Goal: Task Accomplishment & Management: Manage account settings

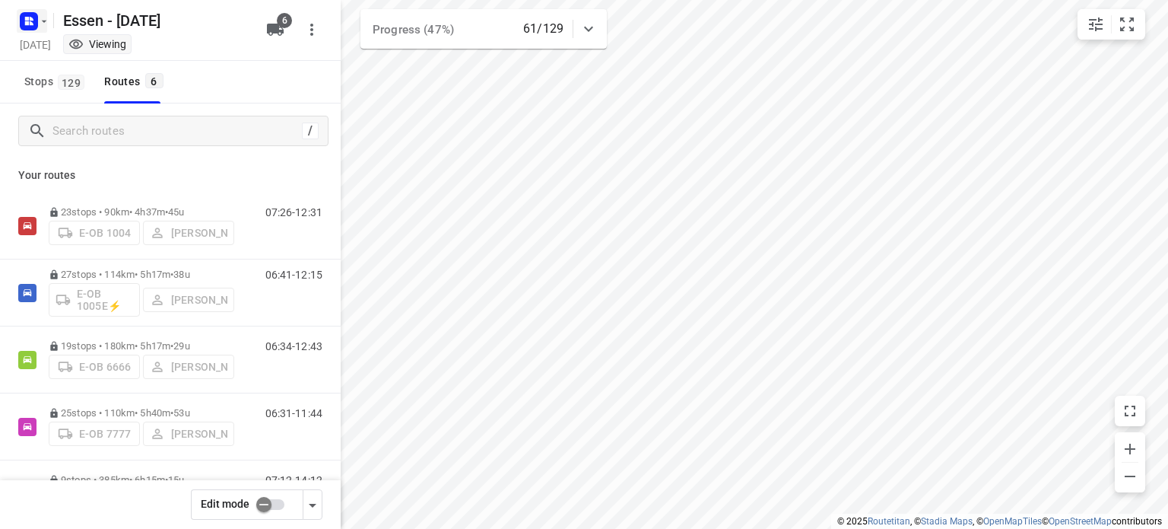
click at [46, 11] on button "button" at bounding box center [32, 21] width 30 height 24
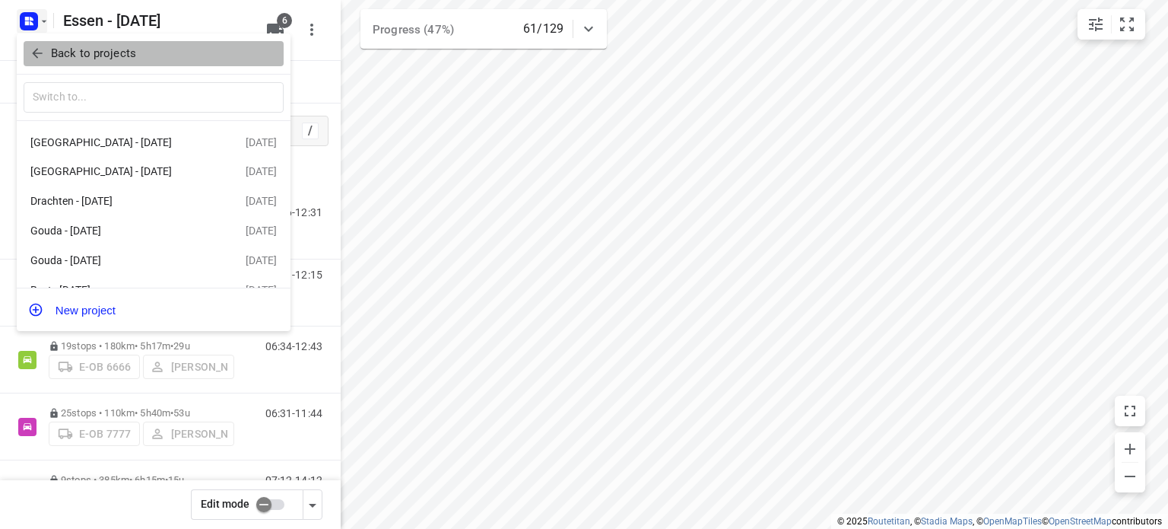
click at [37, 56] on icon "button" at bounding box center [37, 53] width 15 height 15
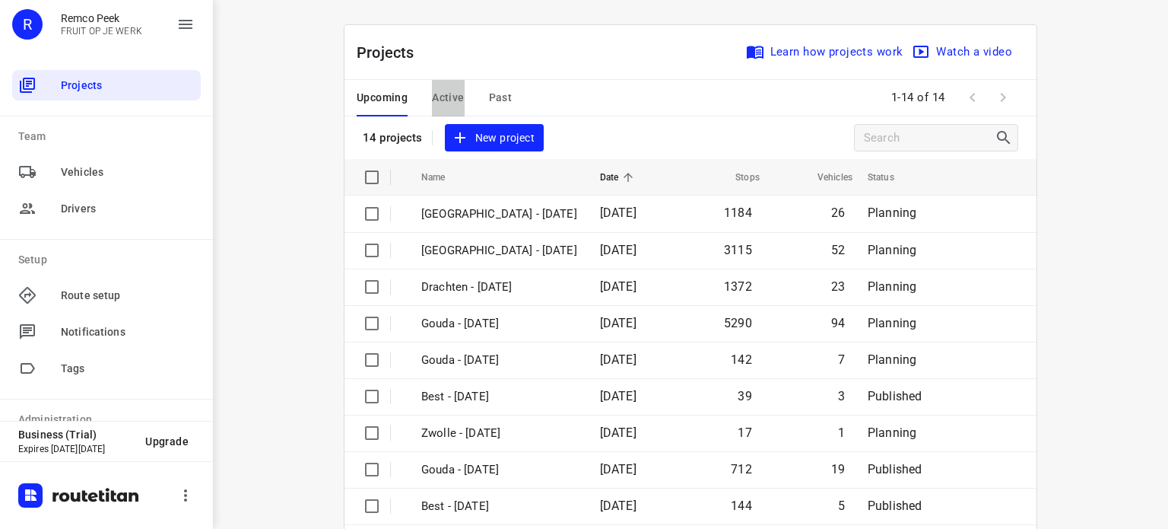
click at [451, 101] on span "Active" at bounding box center [448, 97] width 32 height 19
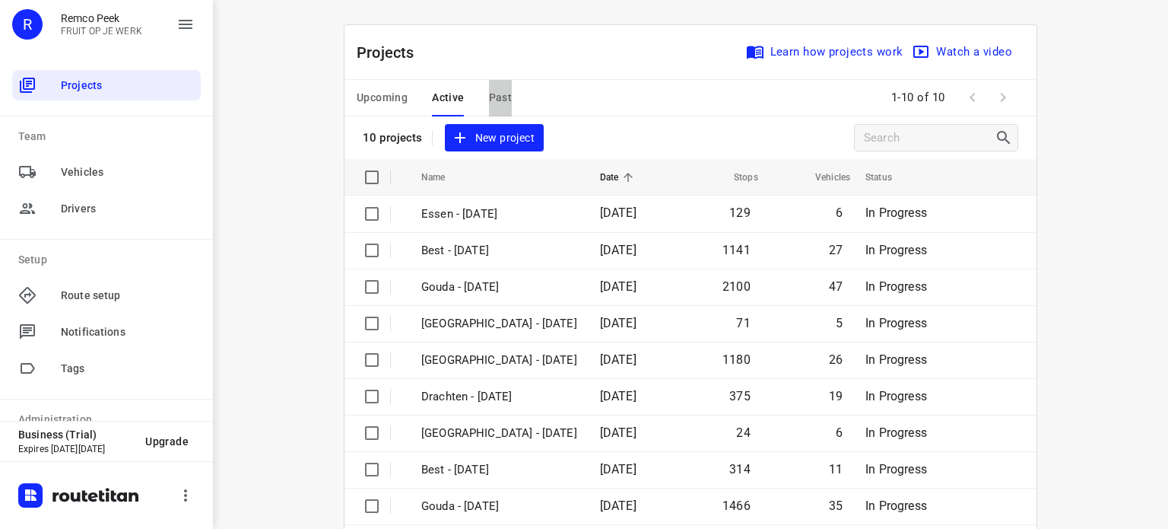
click at [504, 106] on button "Past" at bounding box center [501, 98] width 24 height 37
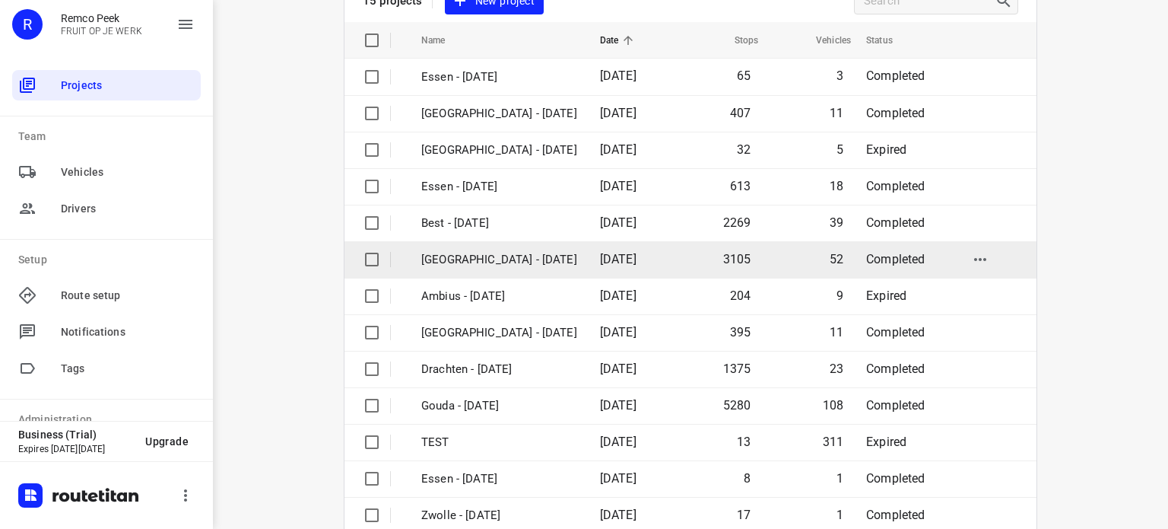
scroll to position [152, 0]
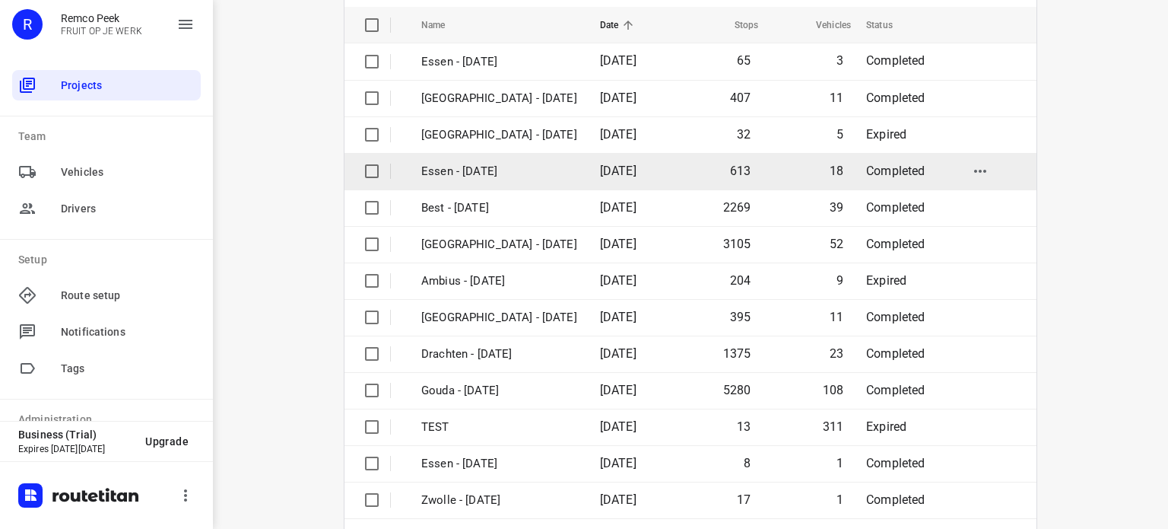
click at [462, 173] on p "Essen - [DATE]" at bounding box center [499, 171] width 156 height 17
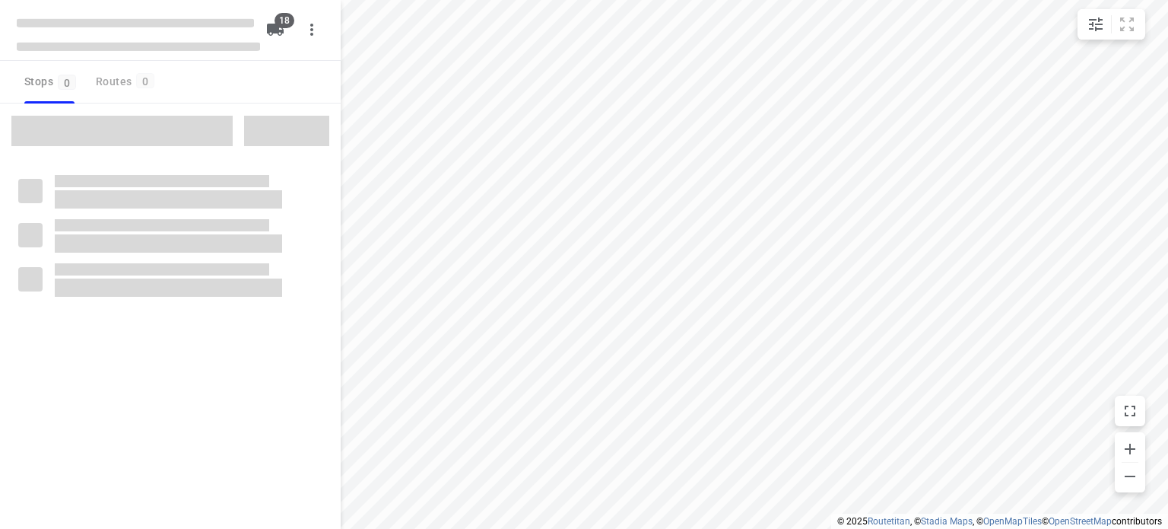
checkbox input "true"
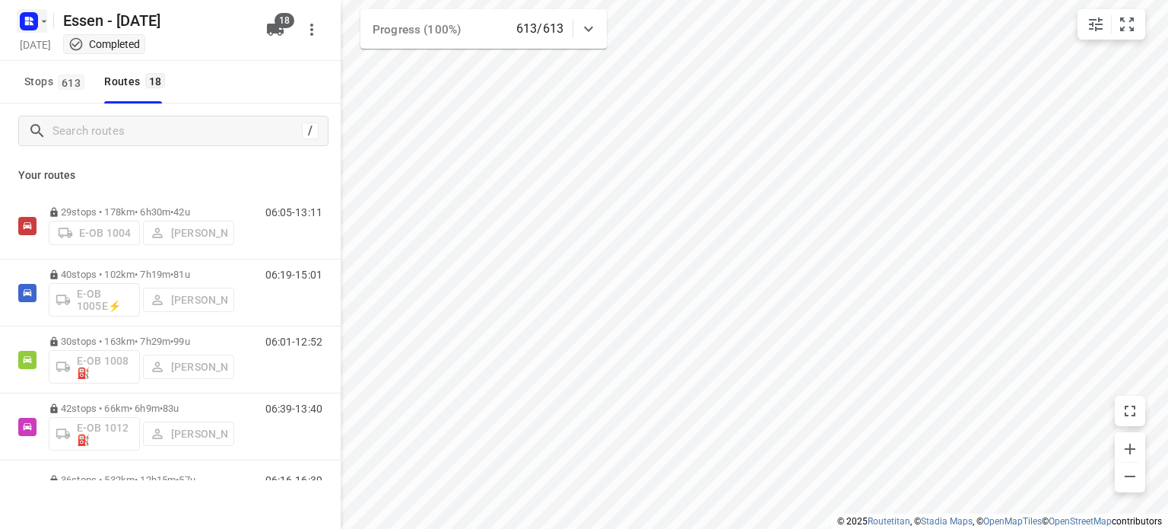
click at [30, 14] on rect "button" at bounding box center [29, 21] width 18 height 18
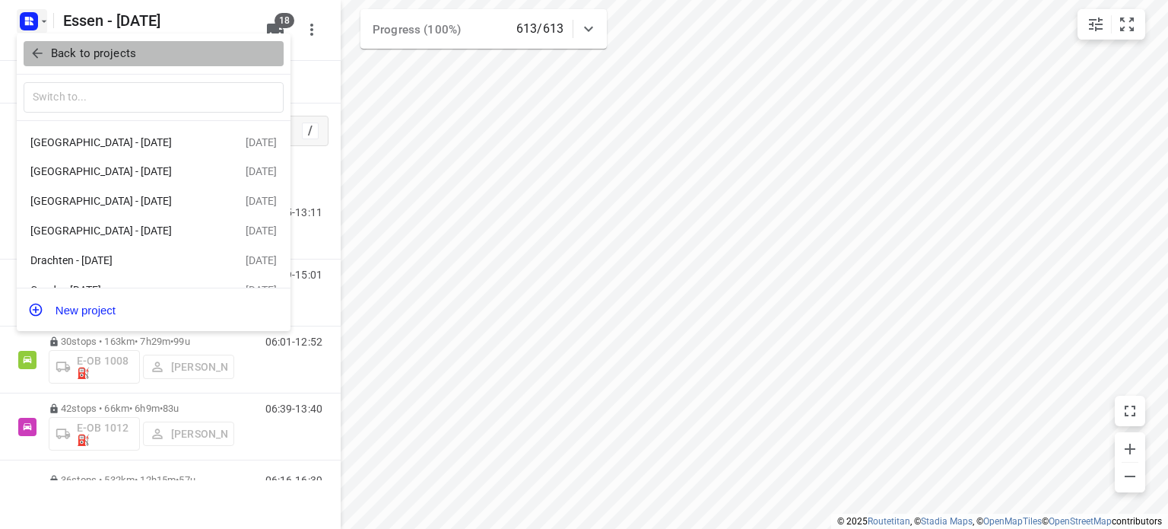
click at [79, 54] on p "Back to projects" at bounding box center [93, 53] width 85 height 17
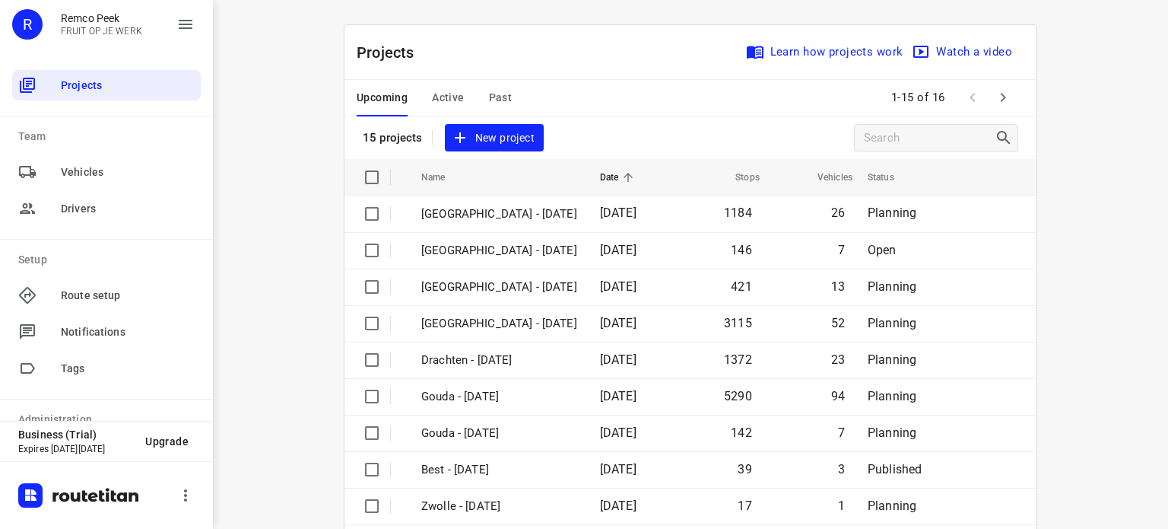
click at [456, 100] on div "Upcoming Active Past" at bounding box center [447, 98] width 180 height 37
click at [424, 89] on div "Upcoming Active Past" at bounding box center [447, 98] width 180 height 37
click at [439, 100] on span "Active" at bounding box center [448, 97] width 32 height 19
